Goal: Communication & Community: Answer question/provide support

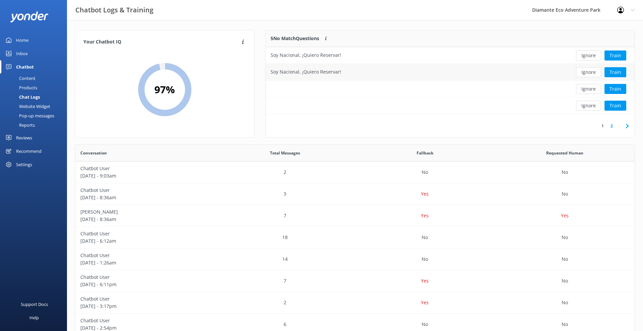
scroll to position [235, 559]
click at [620, 56] on button "Train" at bounding box center [615, 56] width 22 height 10
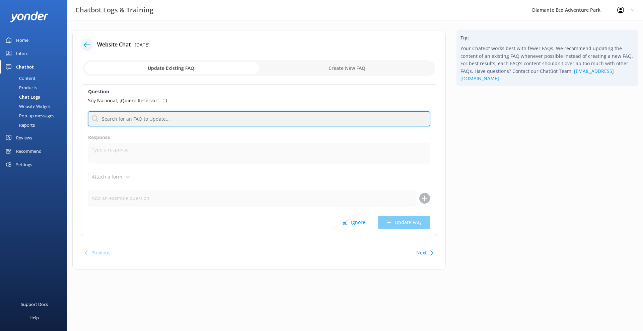
click at [148, 119] on input "text" at bounding box center [259, 118] width 342 height 15
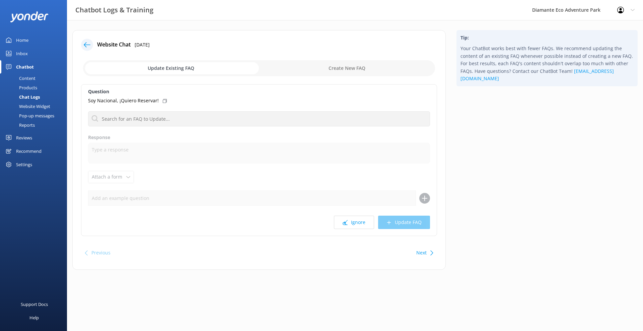
click at [334, 63] on input "checkbox" at bounding box center [259, 68] width 352 height 16
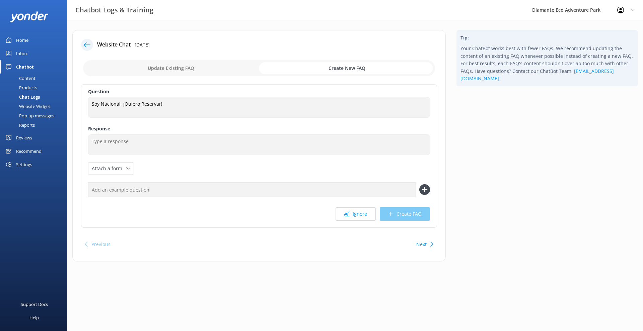
click at [158, 63] on input "checkbox" at bounding box center [259, 68] width 352 height 16
checkbox input "false"
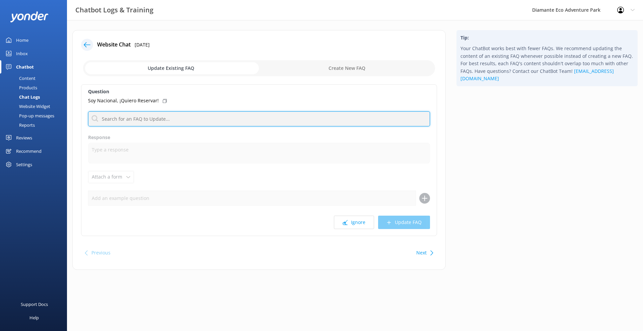
click at [145, 114] on input "text" at bounding box center [259, 118] width 342 height 15
type input "N"
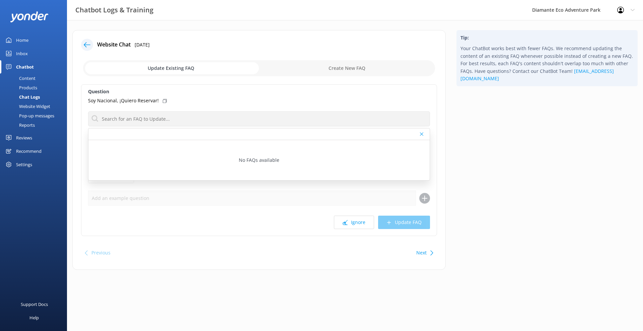
click at [359, 62] on input "checkbox" at bounding box center [259, 68] width 352 height 16
checkbox input "true"
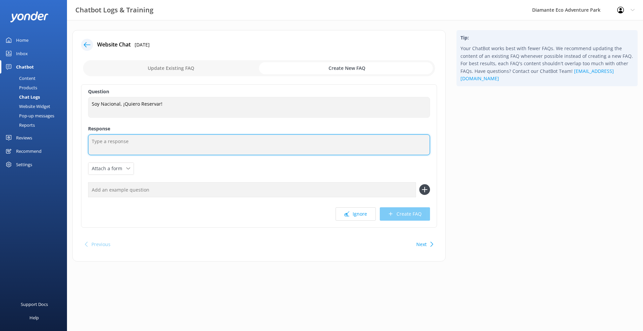
click at [123, 139] on textarea at bounding box center [259, 145] width 342 height 21
paste textarea "¡Qué alegría que quieras visitarnos! ☺️✨ Como nacional, puedes disfrutar de tar…"
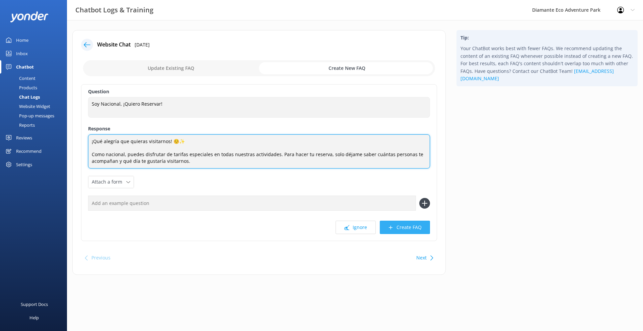
type textarea "¡Qué alegría que quieras visitarnos! ☺️✨ Como nacional, puedes disfrutar de tar…"
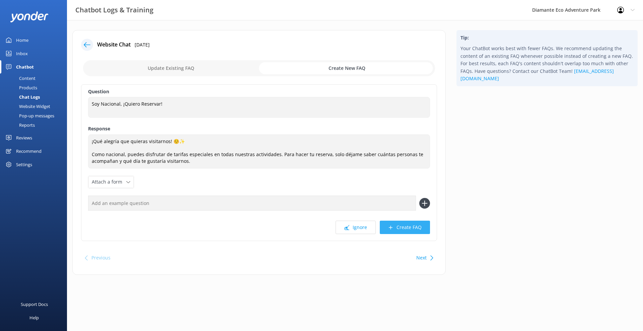
click at [401, 228] on button "Create FAQ" at bounding box center [405, 227] width 50 height 13
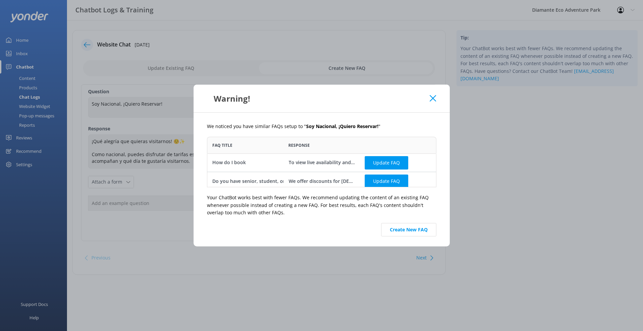
scroll to position [51, 229]
click at [416, 230] on button "Create New FAQ" at bounding box center [408, 229] width 55 height 13
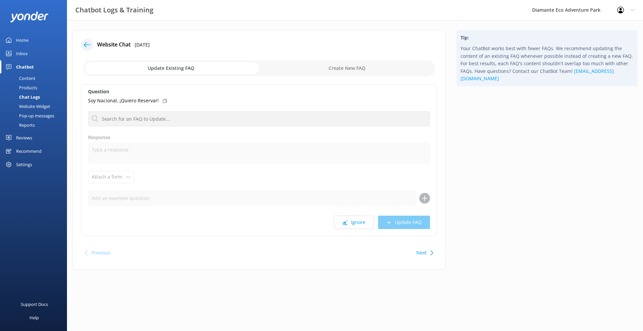
click at [339, 69] on input "checkbox" at bounding box center [259, 68] width 352 height 16
checkbox input "true"
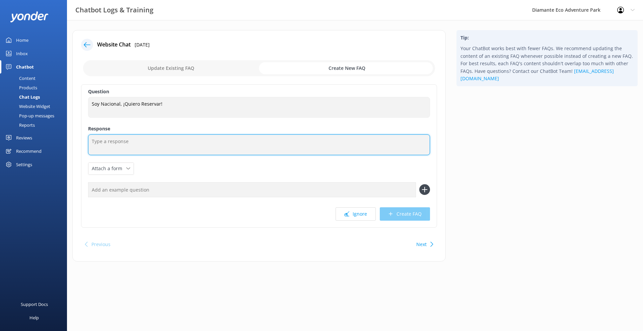
click at [138, 145] on textarea at bounding box center [259, 145] width 342 height 21
paste textarea "¡Qué alegría que quieras visitarnos! ☺️✨ Como nacional, puedes disfrutar de tar…"
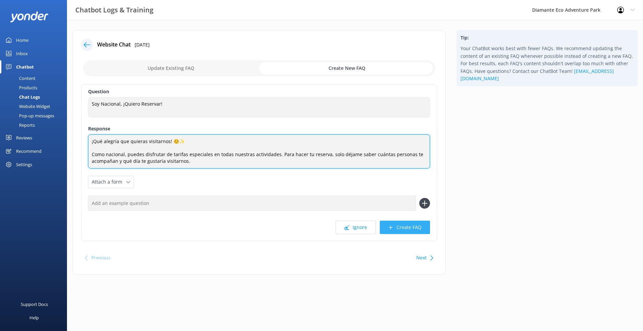
type textarea "¡Qué alegría que quieras visitarnos! ☺️✨ Como nacional, puedes disfrutar de tar…"
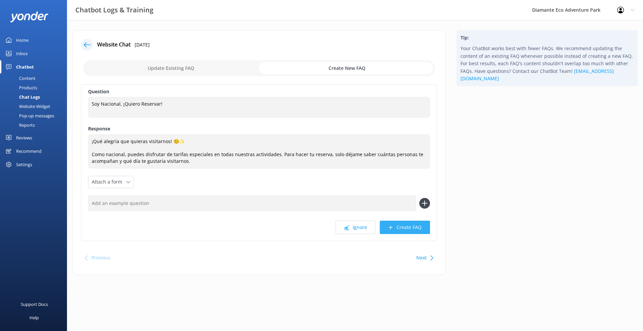
click at [407, 226] on button "Create FAQ" at bounding box center [405, 227] width 50 height 13
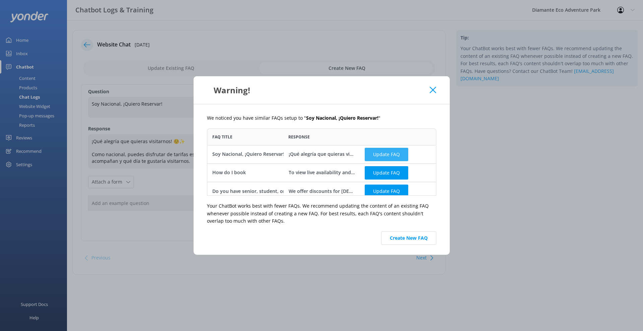
click at [394, 154] on button "Update FAQ" at bounding box center [387, 154] width 44 height 13
checkbox input "false"
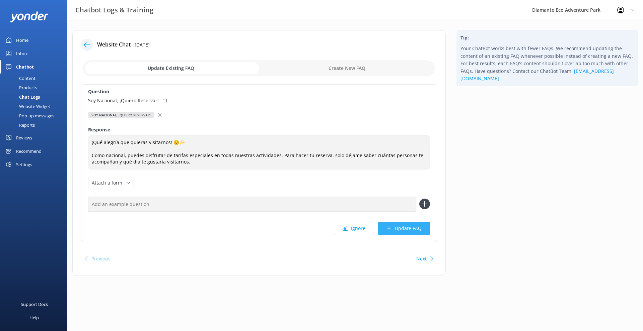
click at [403, 230] on button "Update FAQ" at bounding box center [404, 228] width 52 height 13
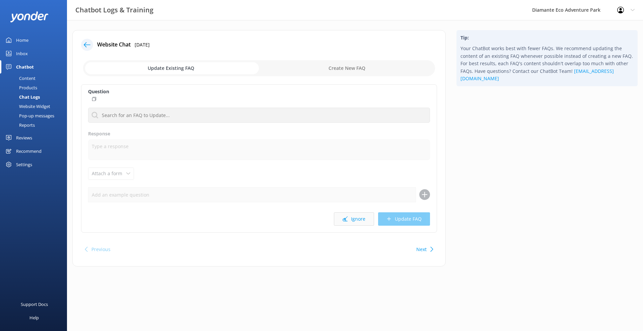
click at [351, 218] on button "Ignore" at bounding box center [354, 219] width 40 height 13
click at [357, 220] on button "Ignore" at bounding box center [354, 219] width 40 height 13
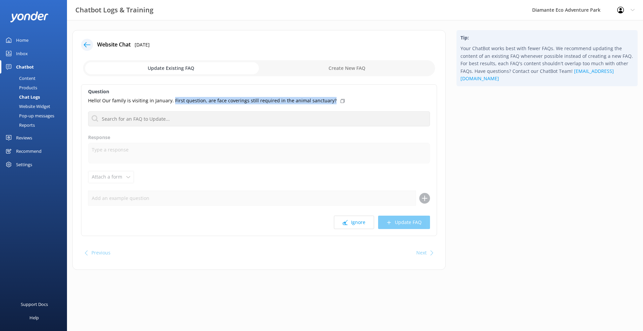
drag, startPoint x: 326, startPoint y: 101, endPoint x: 171, endPoint y: 100, distance: 155.0
click at [171, 100] on div "Hello! Our family is visiting in January. First question, are face coverings st…" at bounding box center [259, 100] width 342 height 7
copy p "First question, are face coverings still required in the animal sanctuary?"
click at [355, 94] on label "Question" at bounding box center [259, 91] width 342 height 7
drag, startPoint x: 86, startPoint y: 100, endPoint x: 325, endPoint y: 99, distance: 239.0
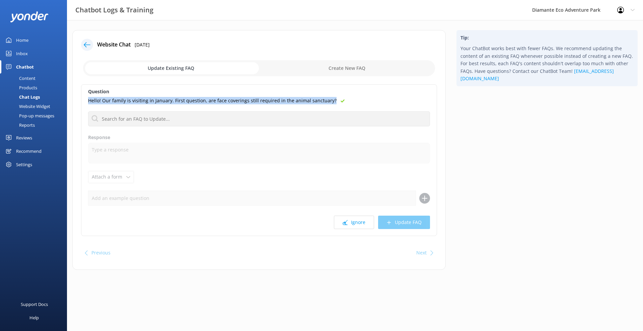
click at [325, 99] on div "Question Hello! Our family is visiting in January. First question, are face cov…" at bounding box center [259, 160] width 356 height 152
copy p "Hello! Our family is visiting in January. First question, are face coverings st…"
click at [350, 67] on input "checkbox" at bounding box center [259, 68] width 352 height 16
checkbox input "true"
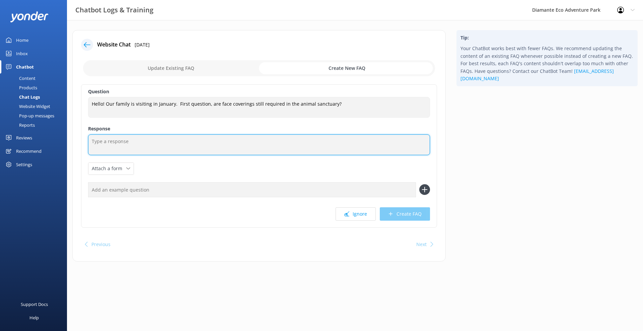
click at [133, 147] on textarea at bounding box center [259, 145] width 342 height 21
paste textarea "Hello and thank you for reaching out! 🌴 We’re excited to welcome your family th…"
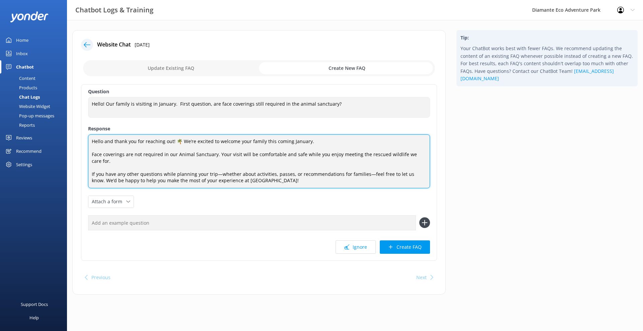
type textarea "Hello and thank you for reaching out! 🌴 We’re excited to welcome your family th…"
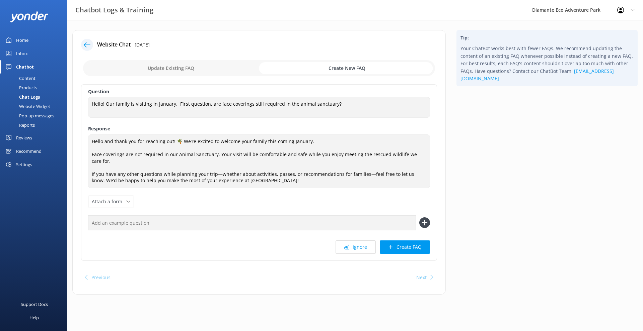
click at [210, 68] on input "checkbox" at bounding box center [259, 68] width 352 height 16
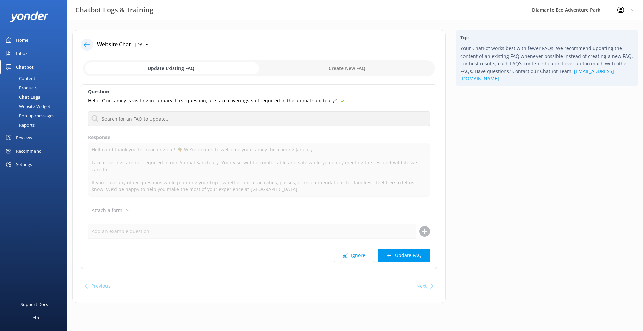
click at [327, 65] on input "checkbox" at bounding box center [259, 68] width 352 height 16
checkbox input "true"
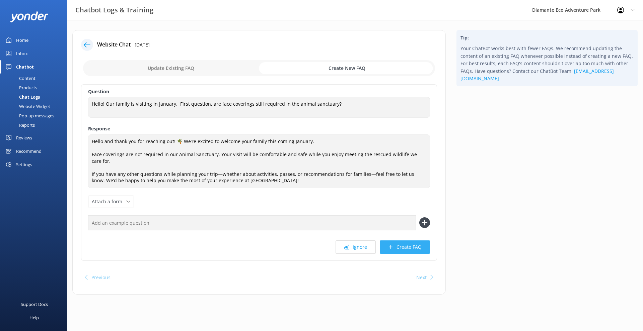
click at [412, 241] on button "Create FAQ" at bounding box center [405, 247] width 50 height 13
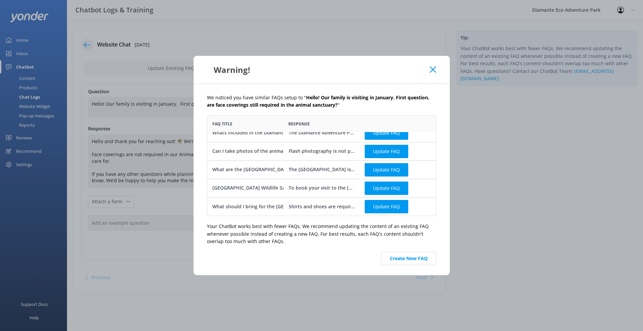
scroll to position [8, 0]
click at [420, 257] on button "Create New FAQ" at bounding box center [408, 258] width 55 height 13
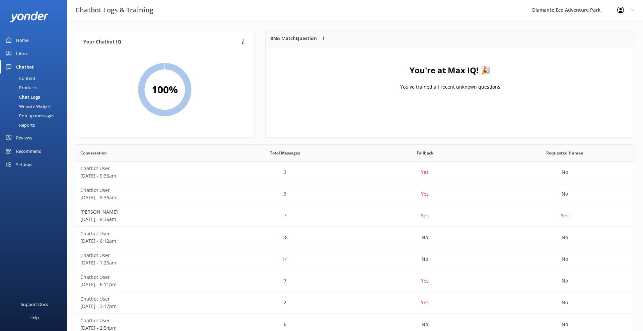
click at [29, 53] on link "Inbox" at bounding box center [33, 53] width 67 height 13
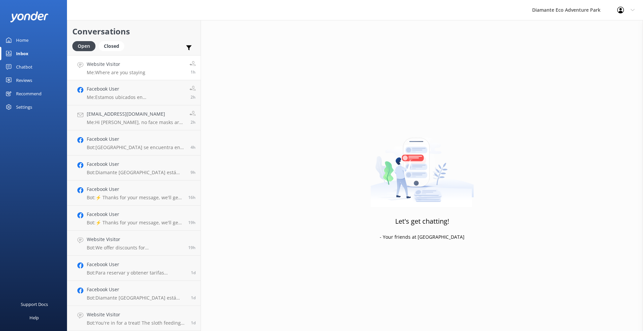
click at [129, 64] on h4 "Website Visitor" at bounding box center [116, 64] width 59 height 7
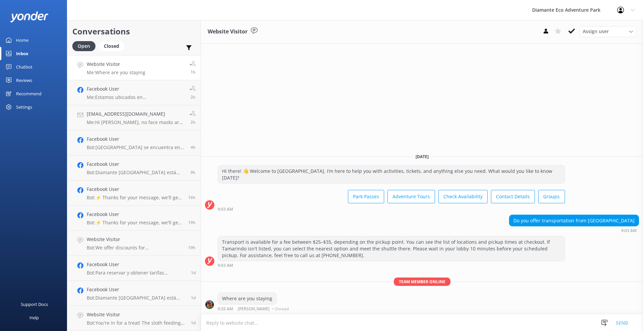
click at [231, 300] on div "Where are you staying" at bounding box center [247, 298] width 58 height 11
click at [143, 97] on p "Me: Estamos ubicados en [GEOGRAPHIC_DATA], en [GEOGRAPHIC_DATA]." at bounding box center [136, 97] width 98 height 6
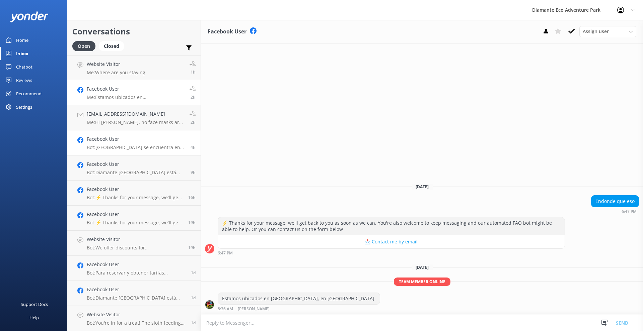
click at [145, 143] on div "Facebook User Bot: Diamante [GEOGRAPHIC_DATA] se encuentra en RIU Hotel [STREET…" at bounding box center [136, 143] width 99 height 15
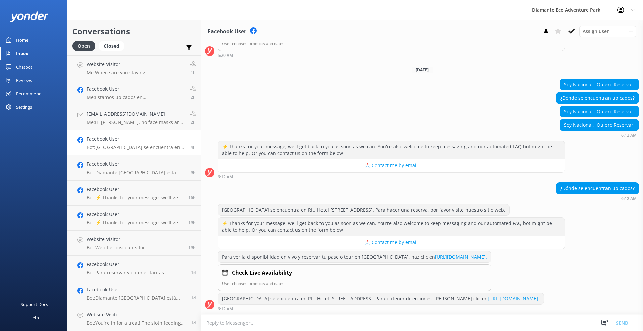
scroll to position [313, 0]
click at [25, 65] on div "Chatbot" at bounding box center [24, 66] width 16 height 13
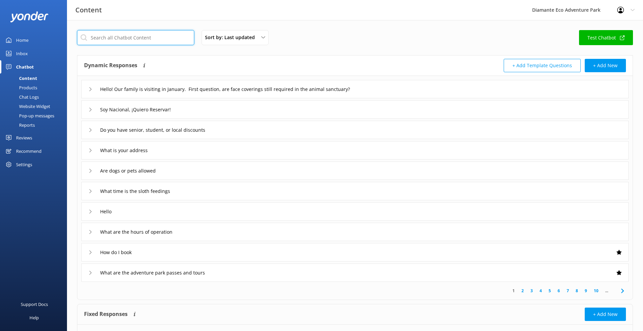
click at [154, 41] on input "text" at bounding box center [135, 37] width 117 height 15
click at [32, 151] on div "Recommend" at bounding box center [28, 151] width 25 height 13
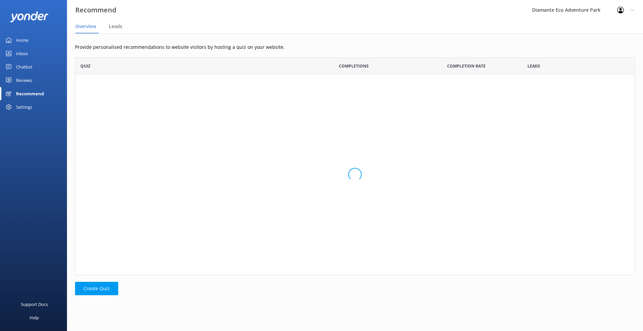
scroll to position [218, 560]
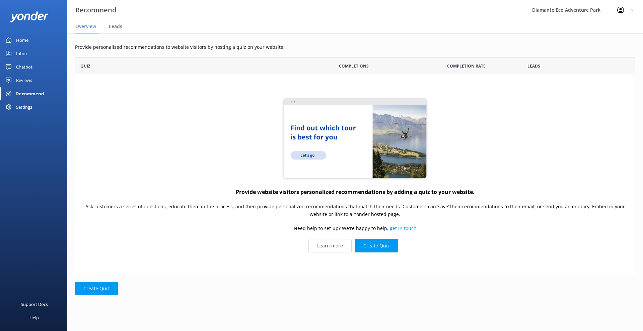
click at [17, 74] on div "Reviews" at bounding box center [24, 80] width 16 height 13
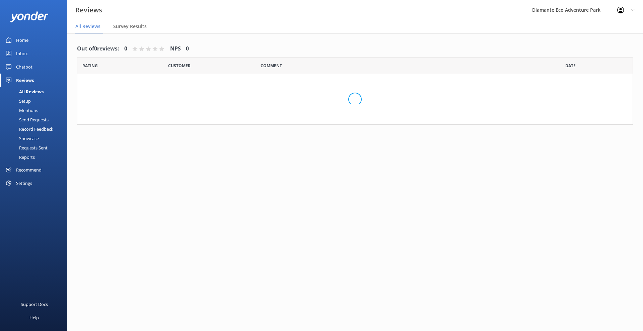
click at [21, 71] on div "Chatbot" at bounding box center [24, 66] width 16 height 13
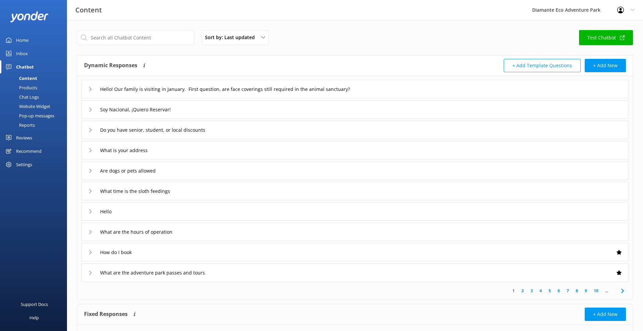
click at [18, 43] on div "Home" at bounding box center [22, 39] width 12 height 13
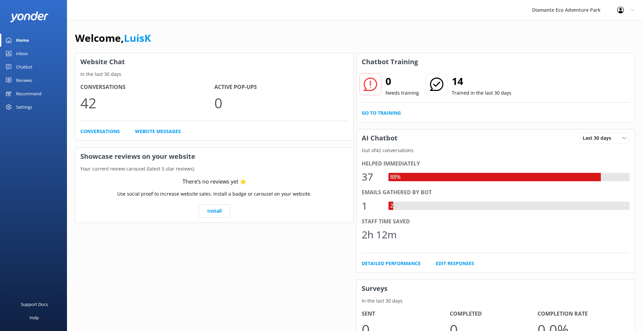
click at [405, 171] on div "37 88%" at bounding box center [496, 177] width 268 height 16
drag, startPoint x: 385, startPoint y: 177, endPoint x: 433, endPoint y: 180, distance: 48.0
click at [433, 180] on div "37 88%" at bounding box center [496, 177] width 268 height 16
click at [418, 191] on div "Emails gathered by bot" at bounding box center [496, 192] width 268 height 9
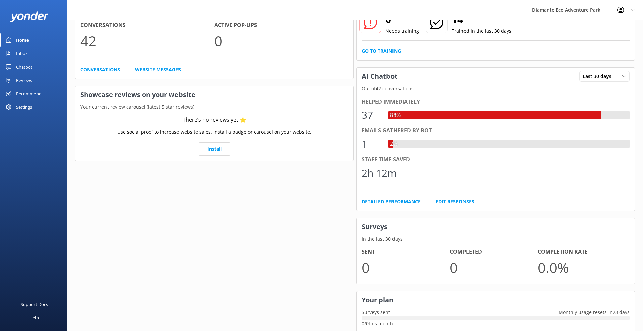
scroll to position [60, 0]
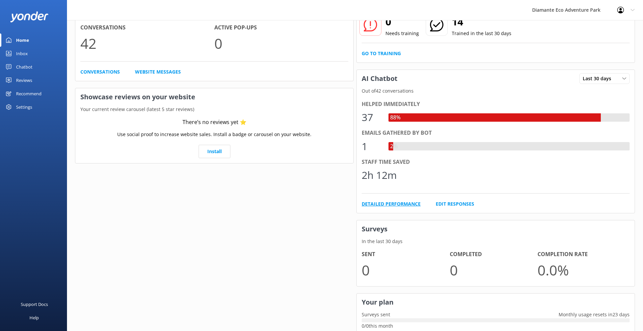
click at [399, 202] on link "Detailed Performance" at bounding box center [391, 204] width 59 height 7
